Goal: Information Seeking & Learning: Learn about a topic

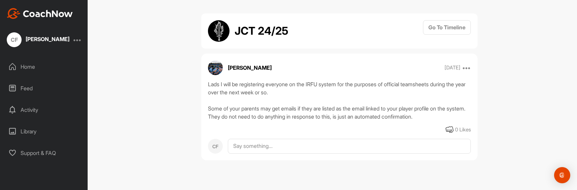
click at [30, 91] on div "Feed" at bounding box center [44, 88] width 81 height 17
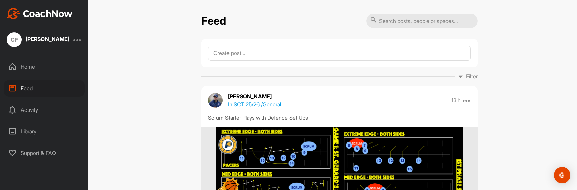
click at [43, 87] on div "Feed" at bounding box center [44, 88] width 81 height 17
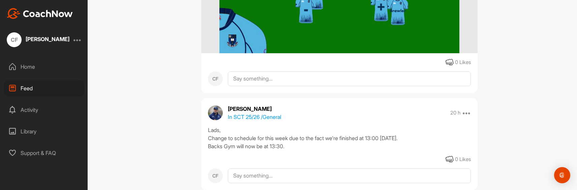
scroll to position [371, 0]
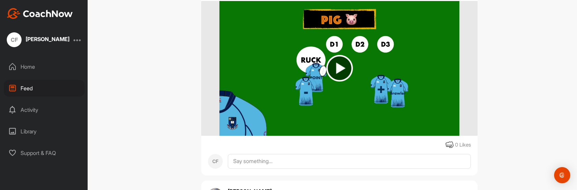
click at [337, 69] on img at bounding box center [339, 68] width 27 height 27
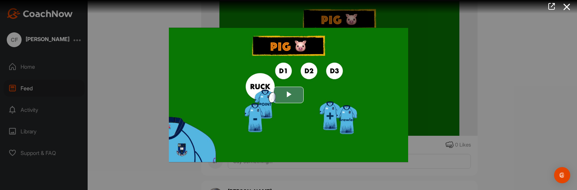
click at [289, 95] on span "Video Player" at bounding box center [289, 95] width 0 height 0
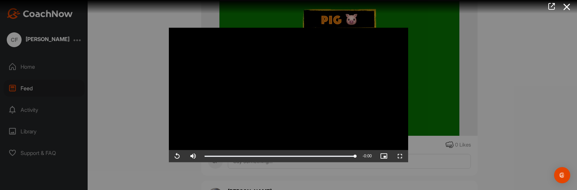
click at [124, 105] on div at bounding box center [288, 95] width 577 height 190
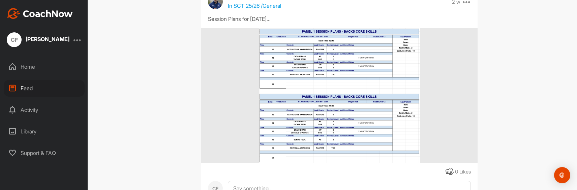
scroll to position [4753, 0]
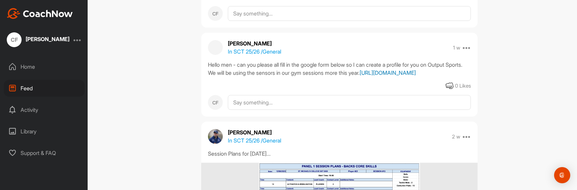
click at [360, 76] on link "[URL][DOMAIN_NAME]" at bounding box center [388, 72] width 56 height 7
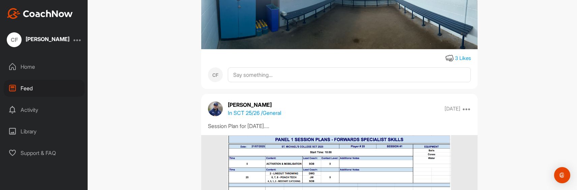
scroll to position [11473, 0]
